Goal: Task Accomplishment & Management: Use online tool/utility

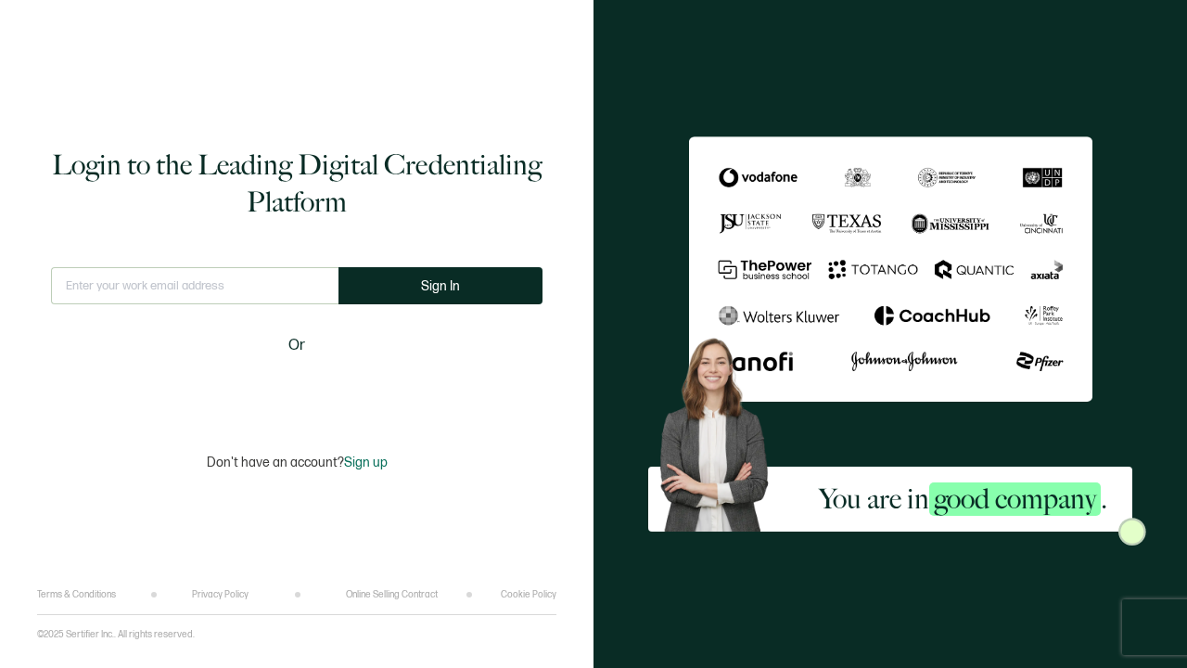
click at [341, 394] on div "Sign in with Google. Opens in new tab" at bounding box center [296, 389] width 213 height 41
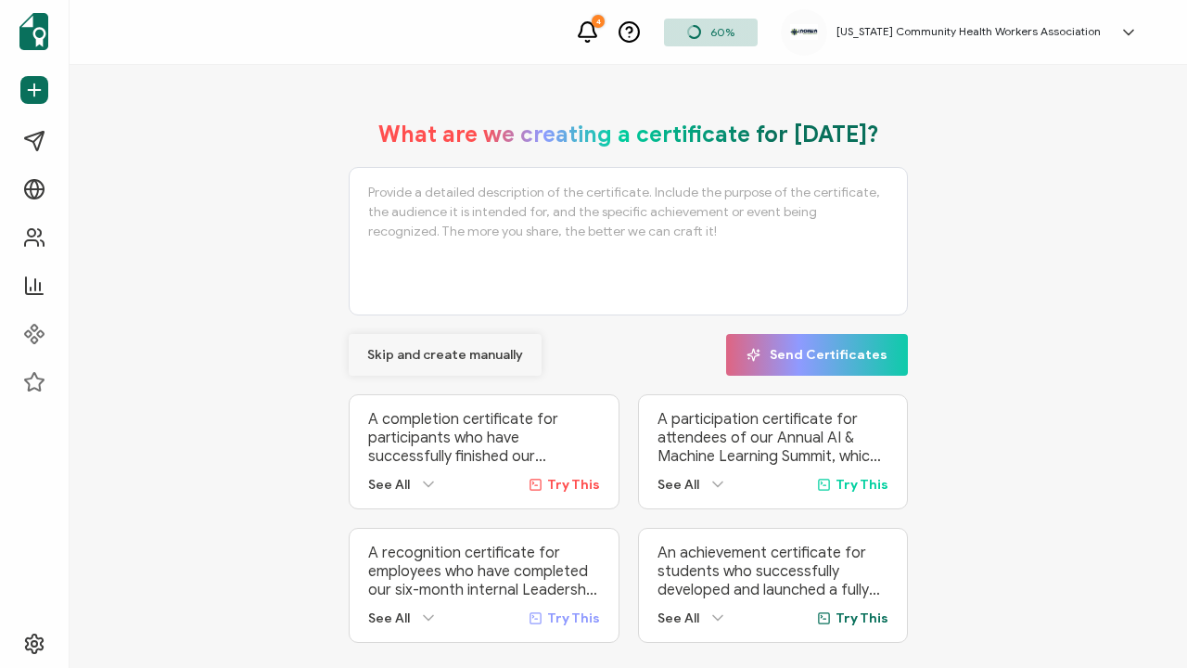
click at [441, 354] on span "Skip and create manually" at bounding box center [445, 355] width 156 height 13
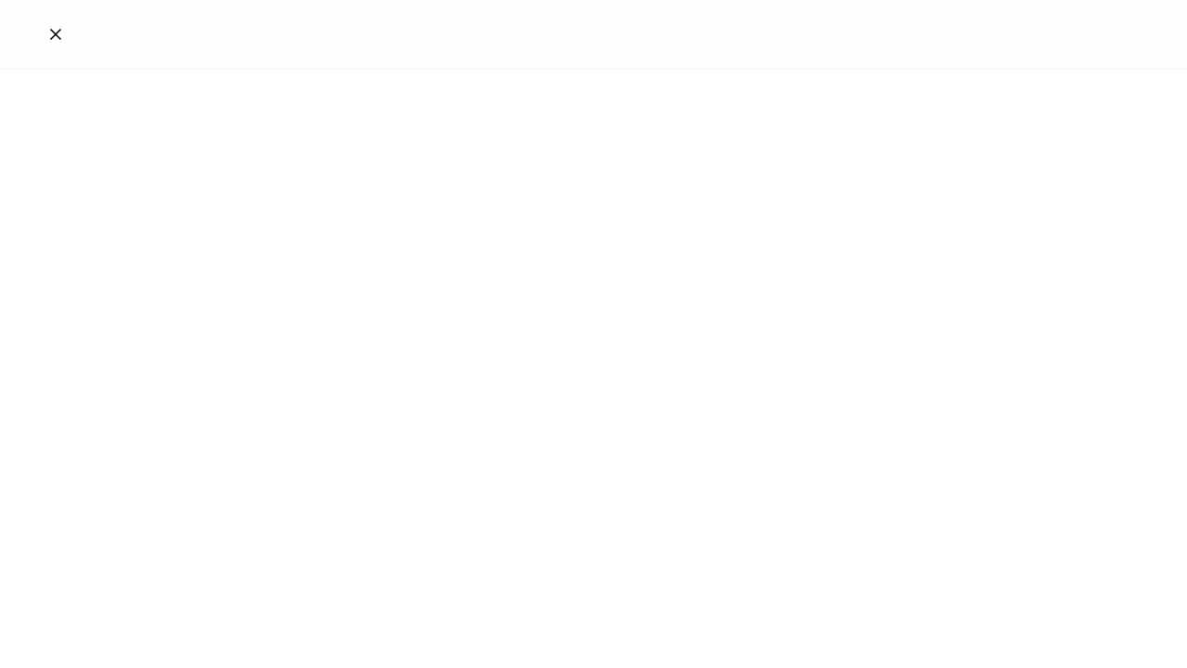
click at [441, 354] on div at bounding box center [593, 371] width 1187 height 603
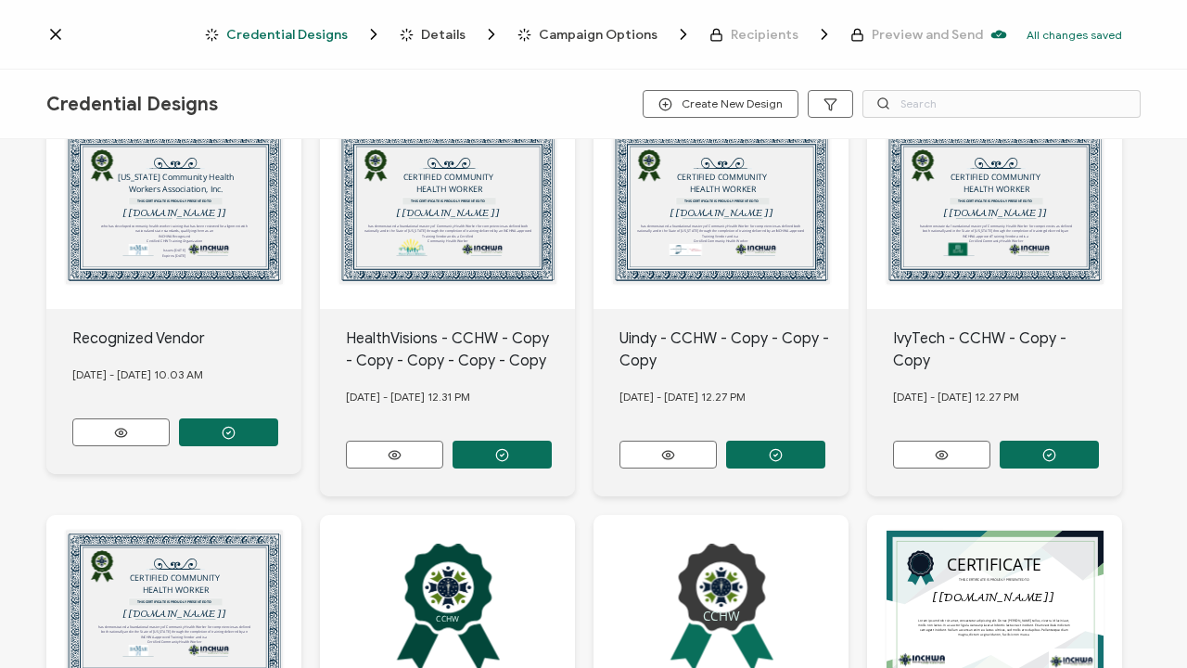
scroll to position [58, 0]
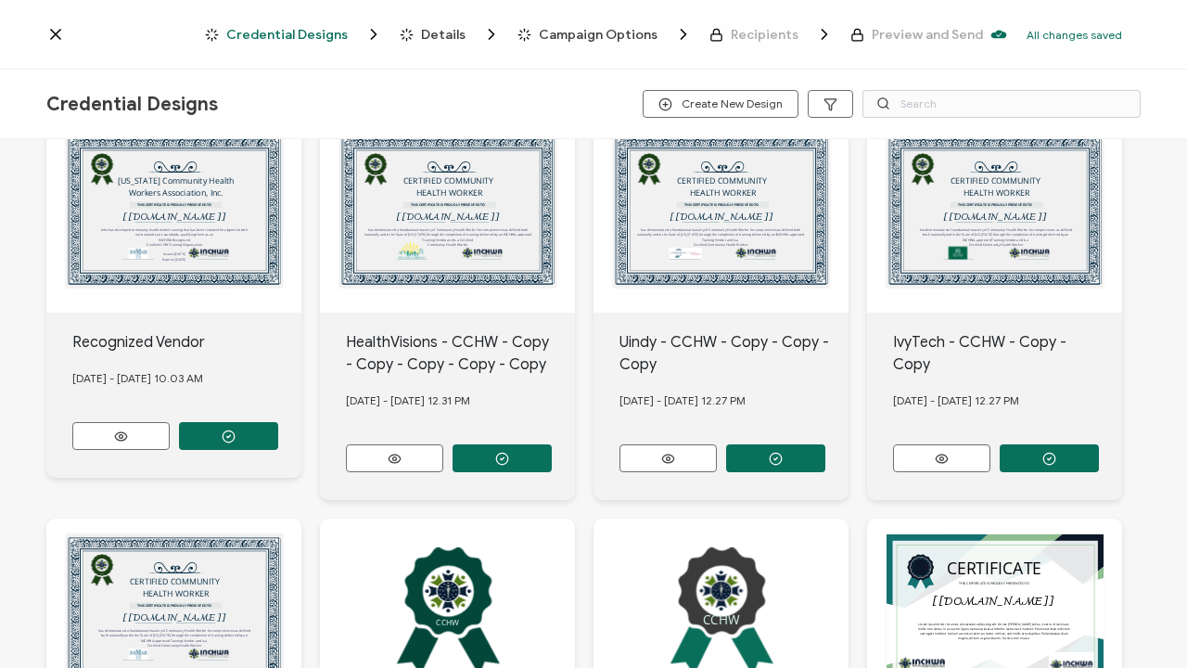
click at [55, 44] on div "Credential Designs Details Campaign Options Recipients Preview and Send All cha…" at bounding box center [593, 35] width 1187 height 70
